Goal: Check status

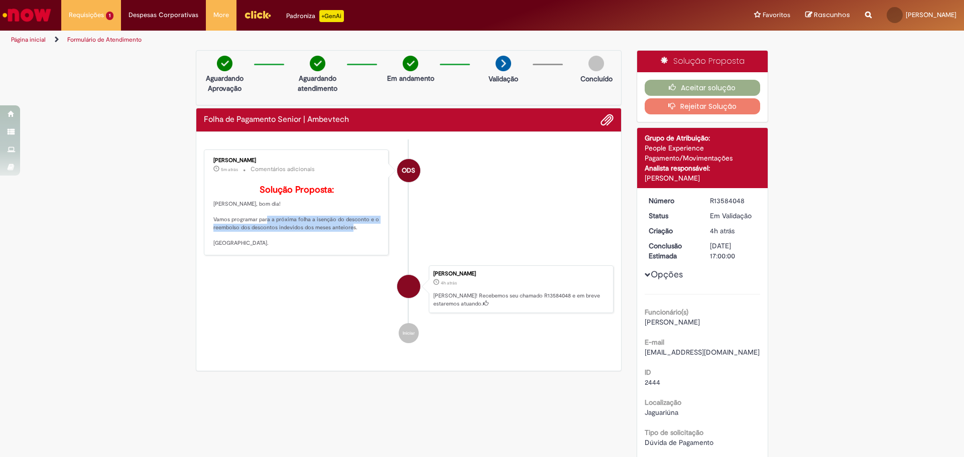
drag, startPoint x: 267, startPoint y: 236, endPoint x: 357, endPoint y: 241, distance: 90.0
click at [317, 110] on p "Solução Proposta: Olá Julio, bom dia! Vamos programar para a próxima folha a is…" at bounding box center [296, 216] width 167 height 62
drag, startPoint x: 284, startPoint y: 235, endPoint x: 371, endPoint y: 236, distance: 86.9
click at [371, 236] on p "Solução Proposta: Olá Julio, bom dia! Vamos programar para a próxima folha a is…" at bounding box center [296, 216] width 167 height 62
drag, startPoint x: 272, startPoint y: 243, endPoint x: 345, endPoint y: 244, distance: 73.3
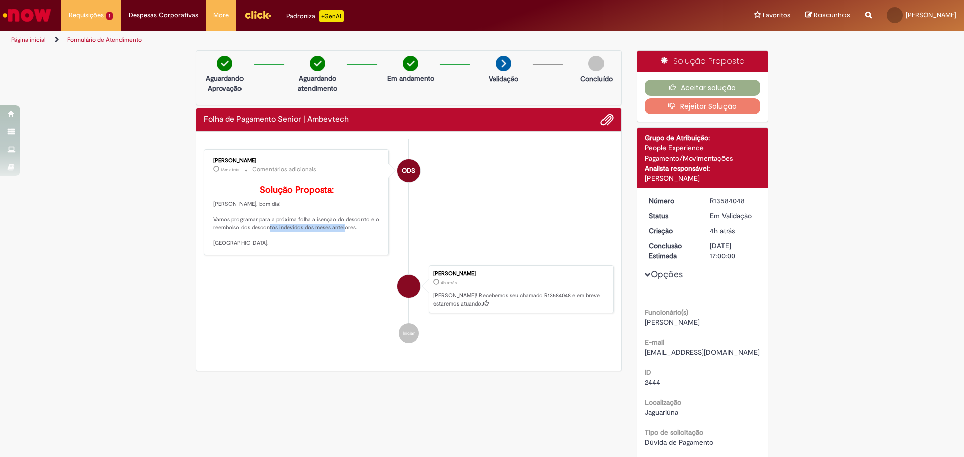
click at [345, 244] on p "Solução Proposta: Olá Julio, bom dia! Vamos programar para a próxima folha a is…" at bounding box center [296, 216] width 167 height 62
